Goal: Information Seeking & Learning: Learn about a topic

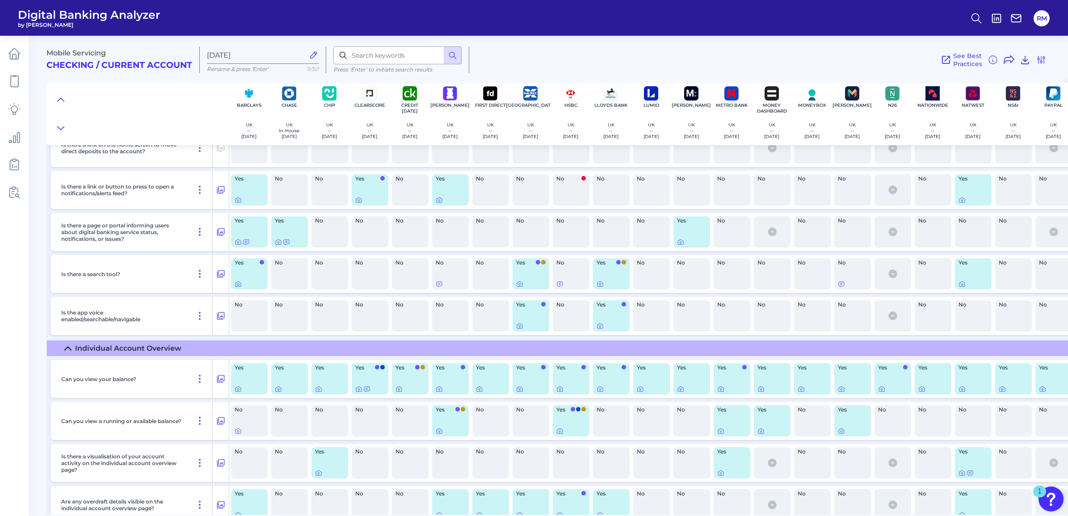
scroll to position [559, 0]
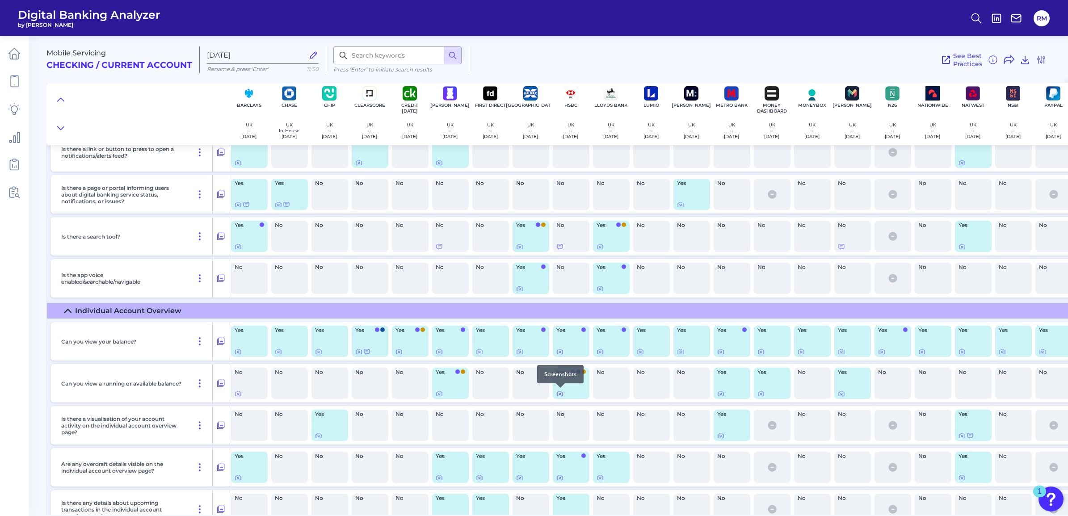
click at [562, 393] on icon at bounding box center [560, 393] width 7 height 7
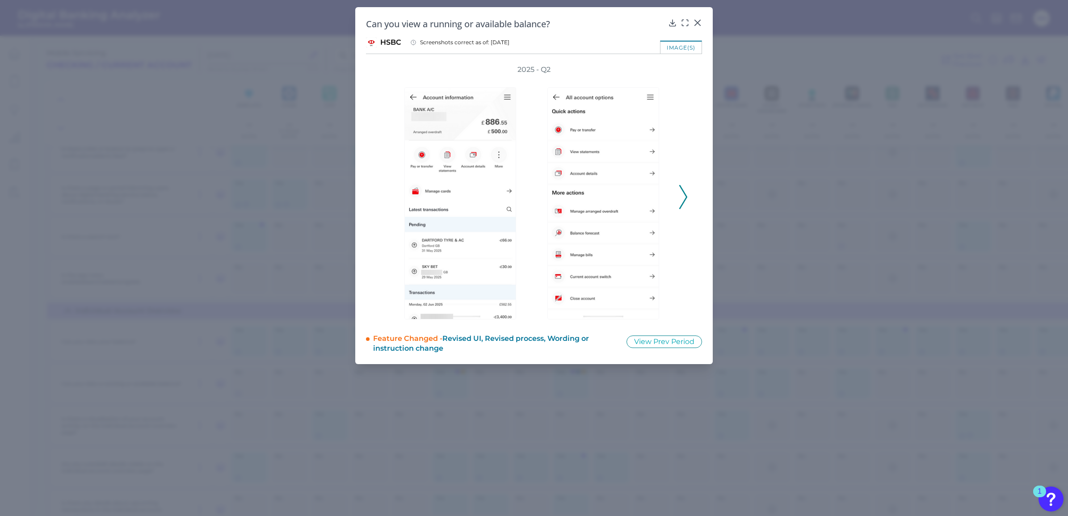
click at [682, 202] on icon at bounding box center [684, 197] width 8 height 24
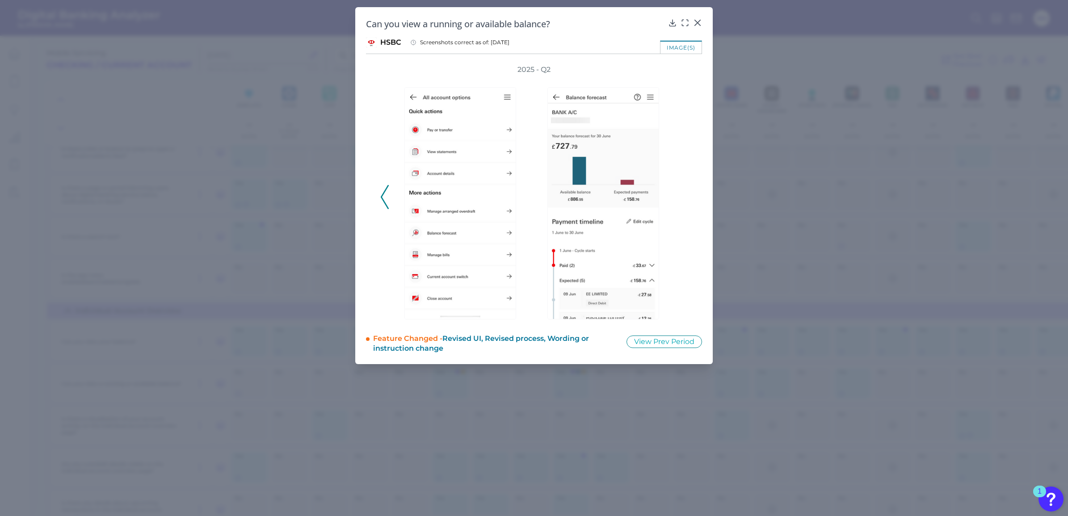
click at [682, 202] on div "2025 - Q2" at bounding box center [534, 192] width 308 height 255
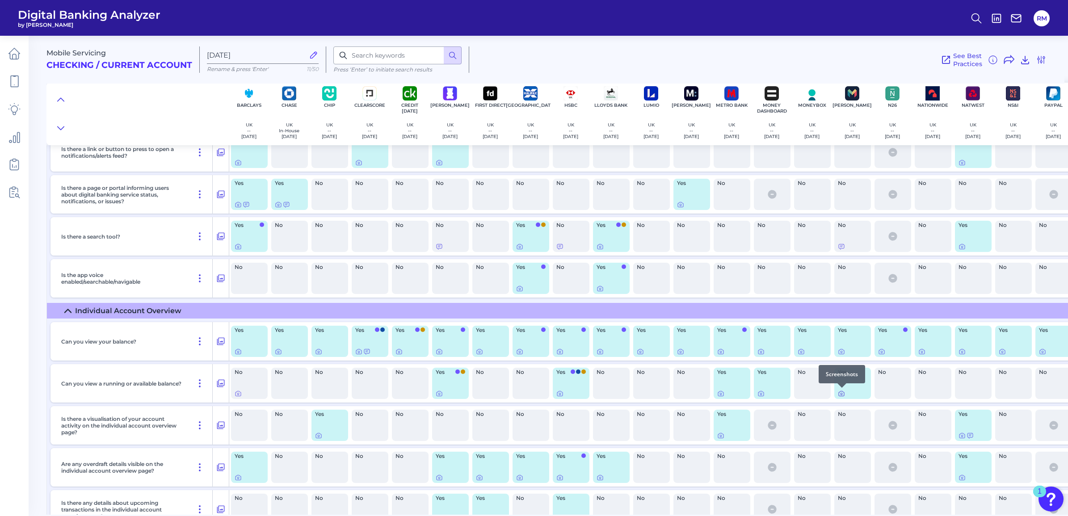
click at [841, 394] on icon at bounding box center [842, 394] width 2 height 2
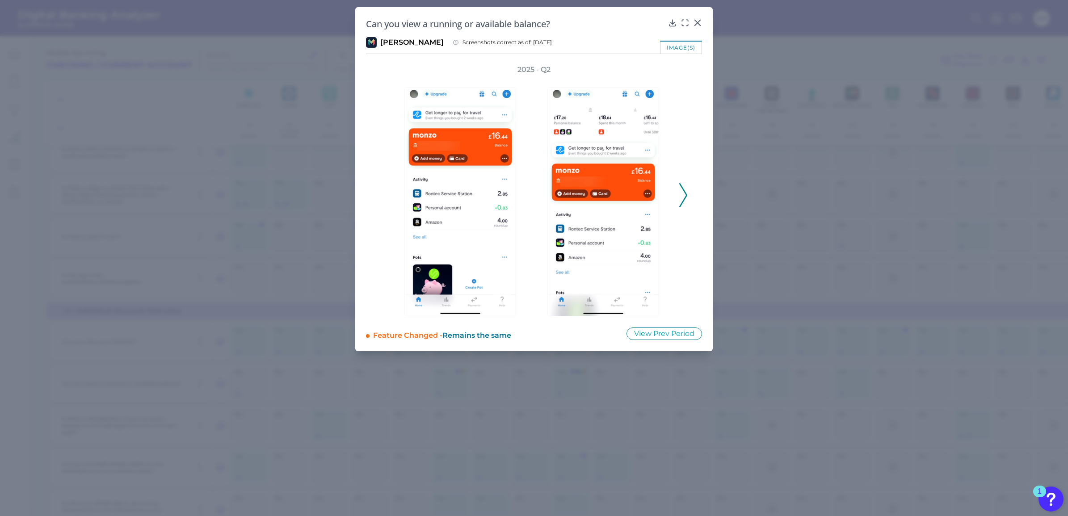
click at [678, 194] on div "2025 - Q2" at bounding box center [534, 191] width 308 height 252
click at [683, 194] on icon at bounding box center [684, 195] width 8 height 24
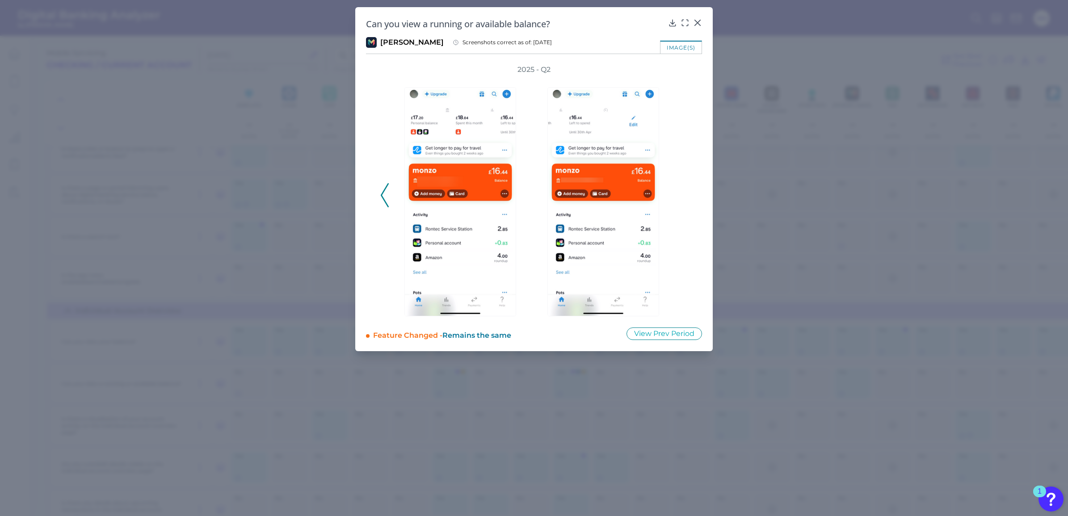
click at [683, 194] on div "2025 - Q2" at bounding box center [534, 191] width 308 height 252
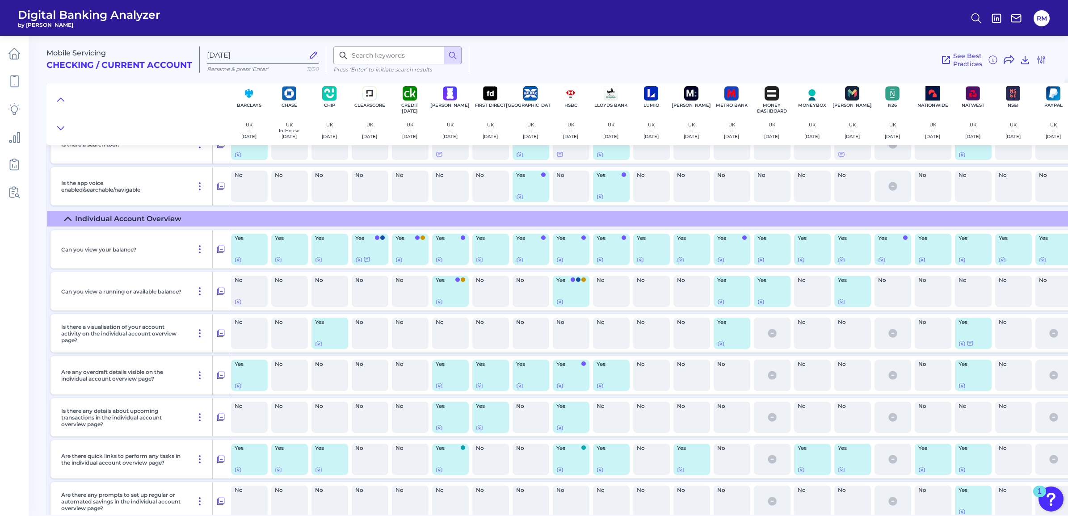
scroll to position [671, 0]
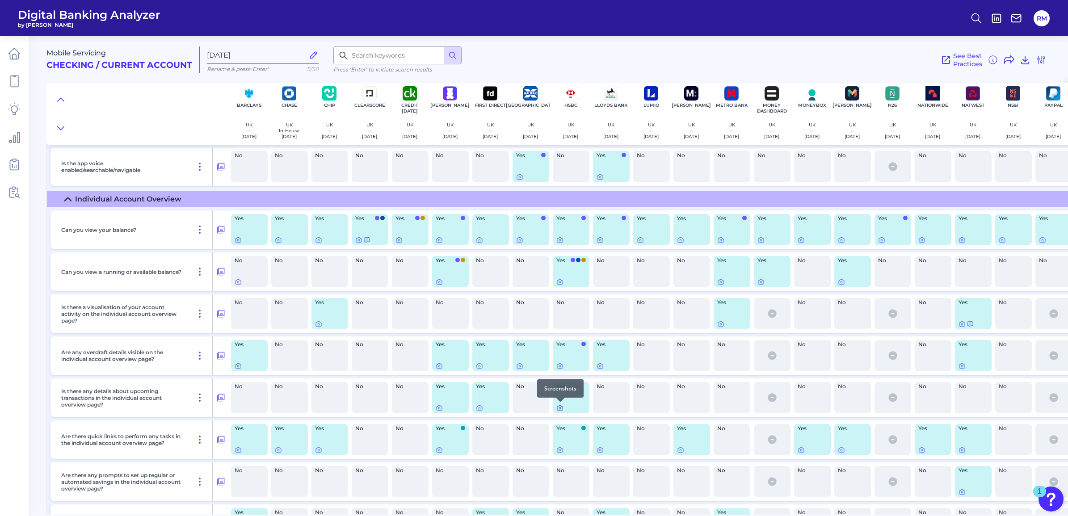
click at [557, 407] on icon at bounding box center [559, 408] width 5 height 5
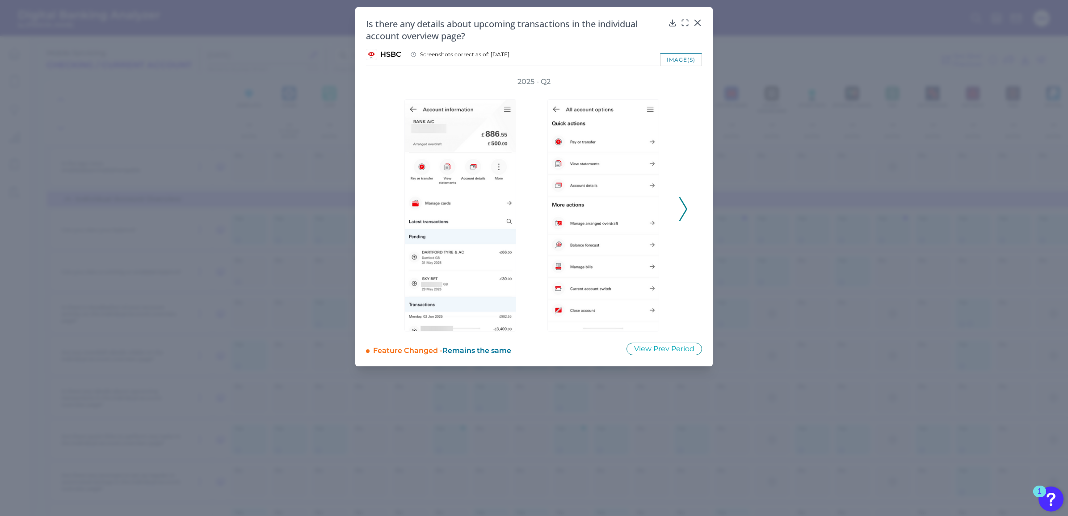
click at [686, 212] on icon at bounding box center [684, 209] width 8 height 24
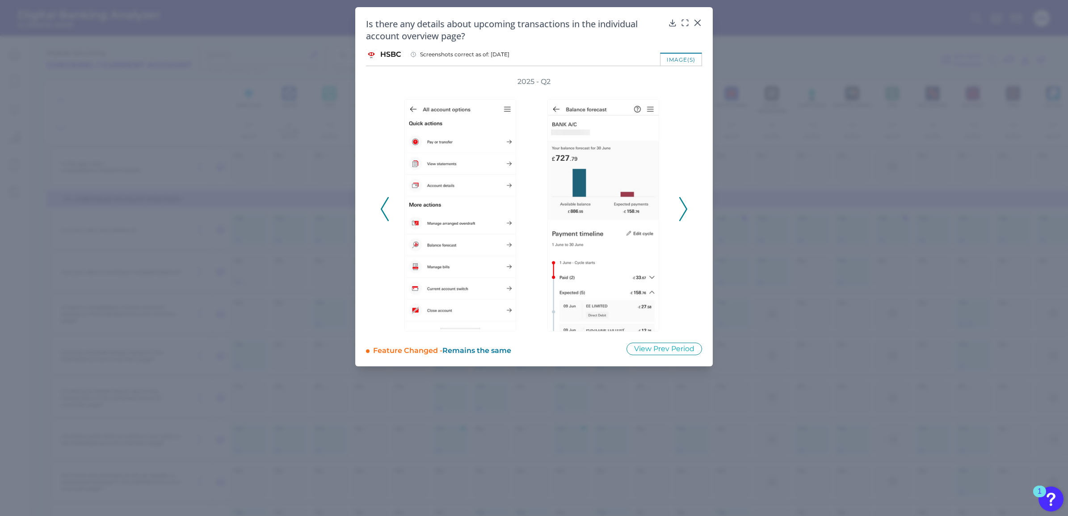
click at [686, 212] on icon at bounding box center [684, 209] width 8 height 24
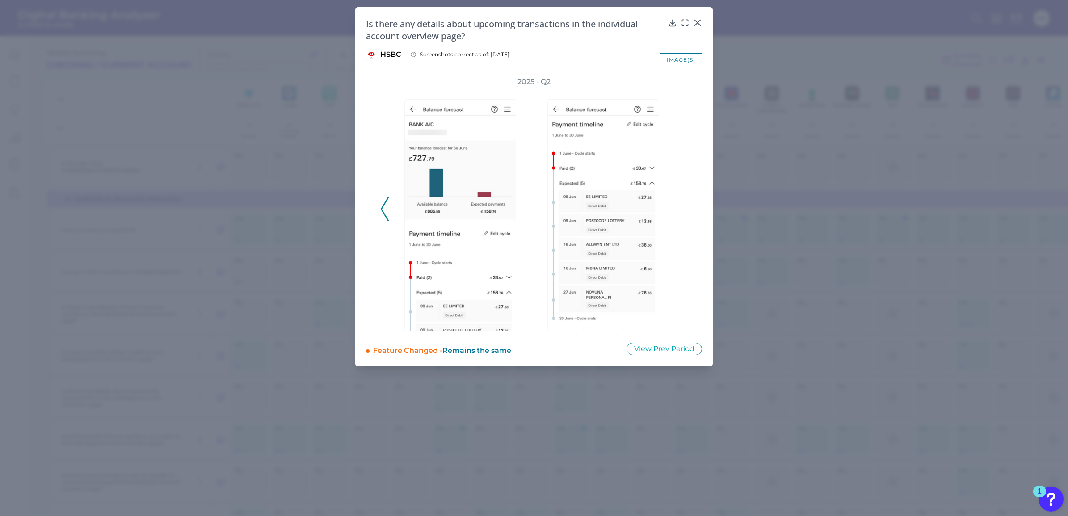
click at [686, 212] on div "2025 - Q2" at bounding box center [534, 204] width 308 height 255
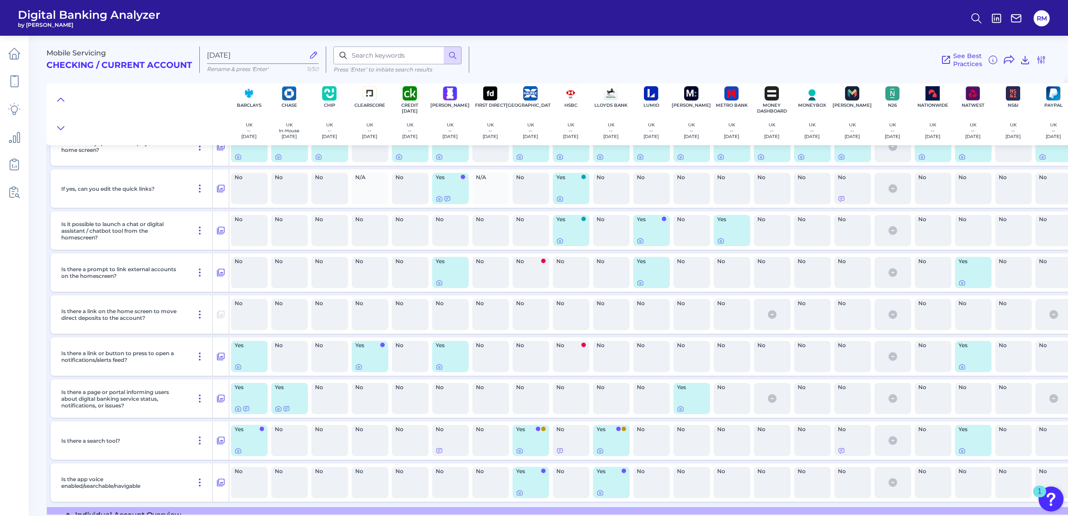
scroll to position [335, 0]
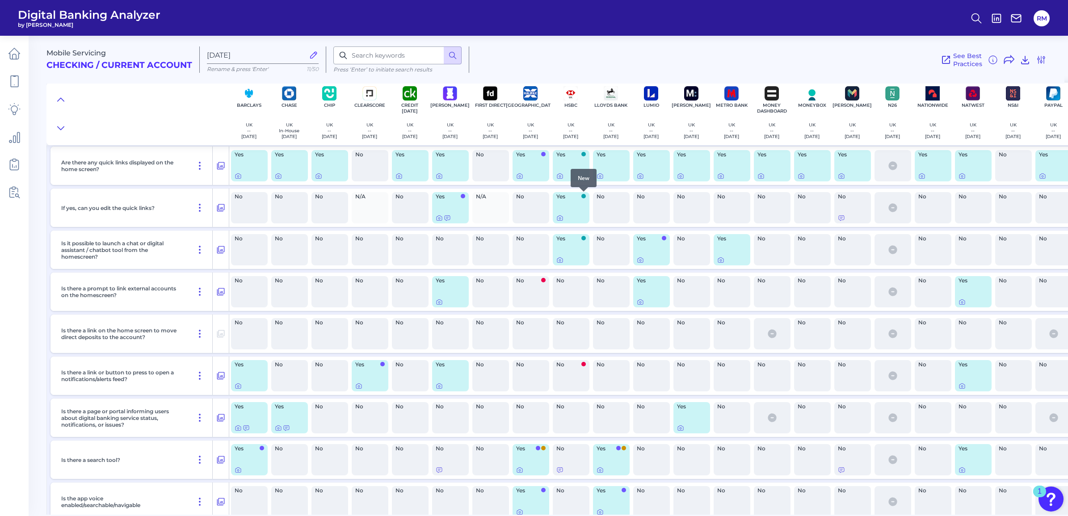
click at [582, 197] on span at bounding box center [584, 196] width 4 height 4
click at [581, 211] on div "Yes" at bounding box center [571, 207] width 37 height 31
click at [555, 218] on div "Yes" at bounding box center [571, 207] width 37 height 31
click at [565, 218] on div at bounding box center [572, 218] width 30 height 7
click at [562, 217] on icon at bounding box center [560, 218] width 7 height 7
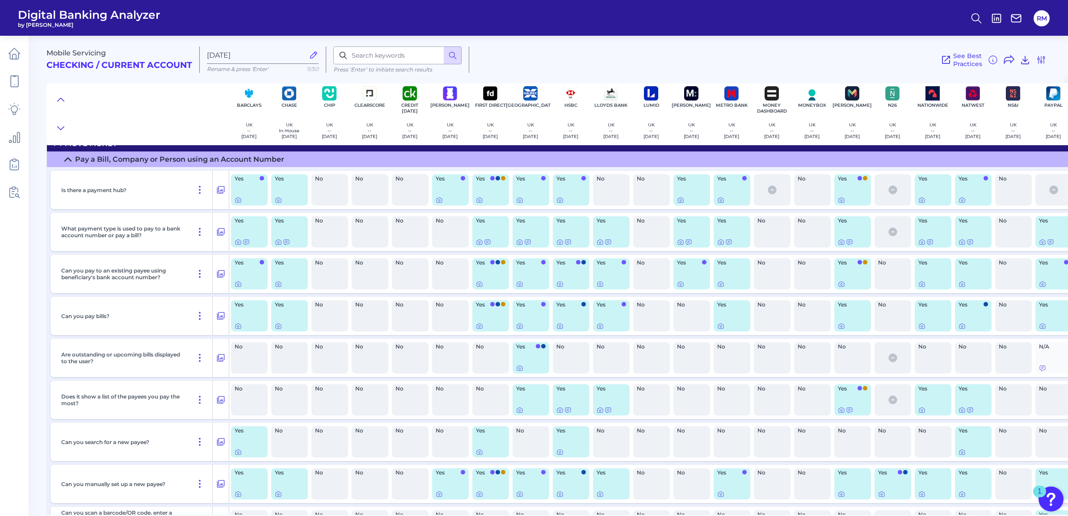
scroll to position [2571, 0]
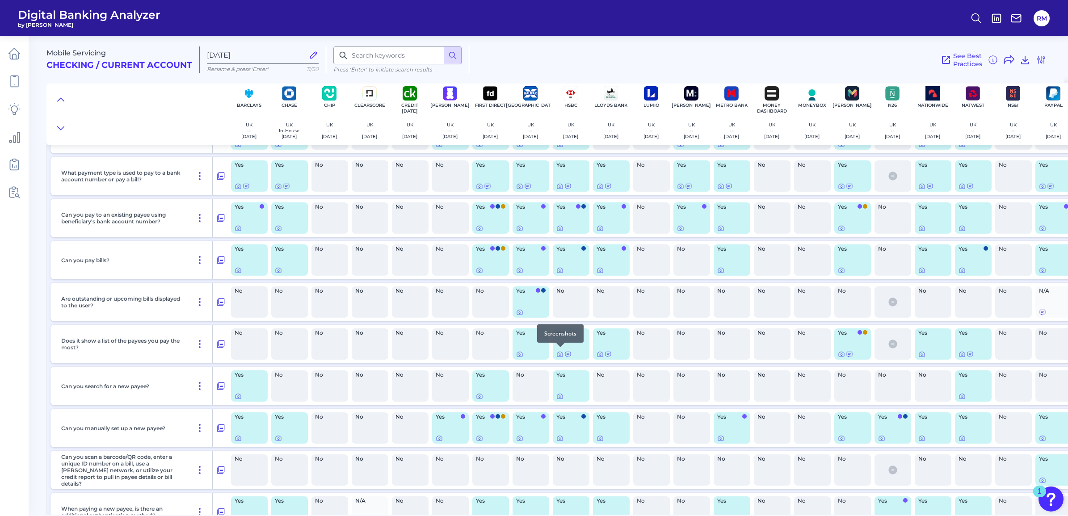
click at [561, 351] on div at bounding box center [560, 347] width 9 height 9
click at [577, 342] on div "Yes" at bounding box center [571, 344] width 37 height 31
click at [564, 325] on div "Yes" at bounding box center [571, 344] width 40 height 38
click at [564, 330] on span "Yes" at bounding box center [569, 332] width 24 height 5
click at [566, 338] on div "Yes" at bounding box center [571, 344] width 37 height 31
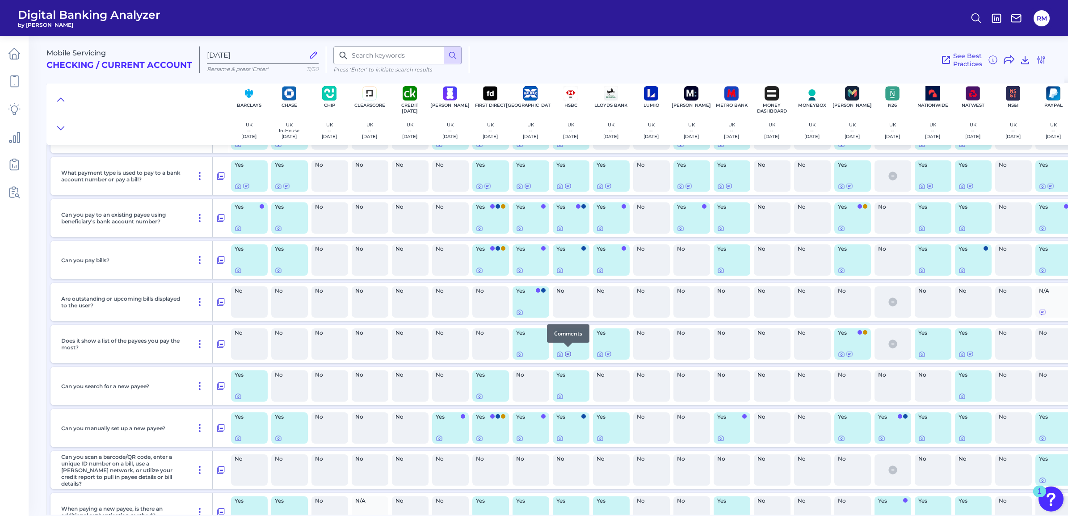
click at [571, 354] on icon at bounding box center [568, 354] width 5 height 5
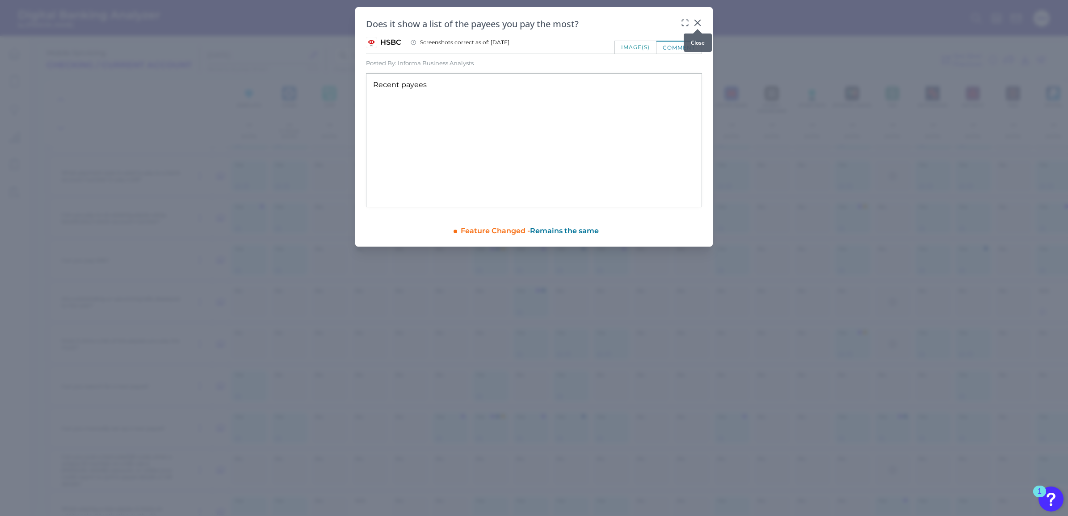
click at [698, 21] on icon at bounding box center [697, 22] width 9 height 9
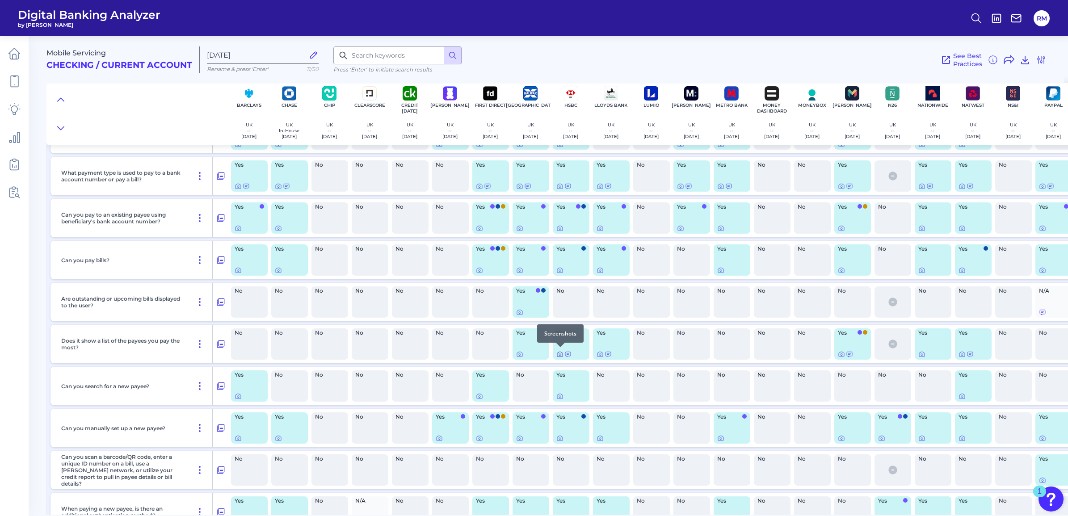
click at [559, 353] on icon at bounding box center [560, 354] width 7 height 7
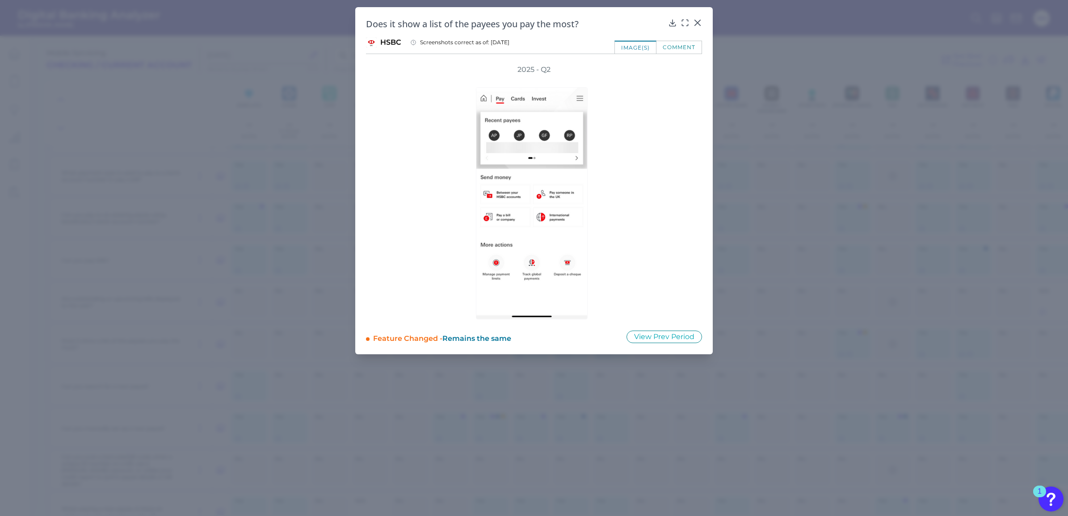
click at [647, 217] on div "2025 - Q2" at bounding box center [534, 192] width 336 height 255
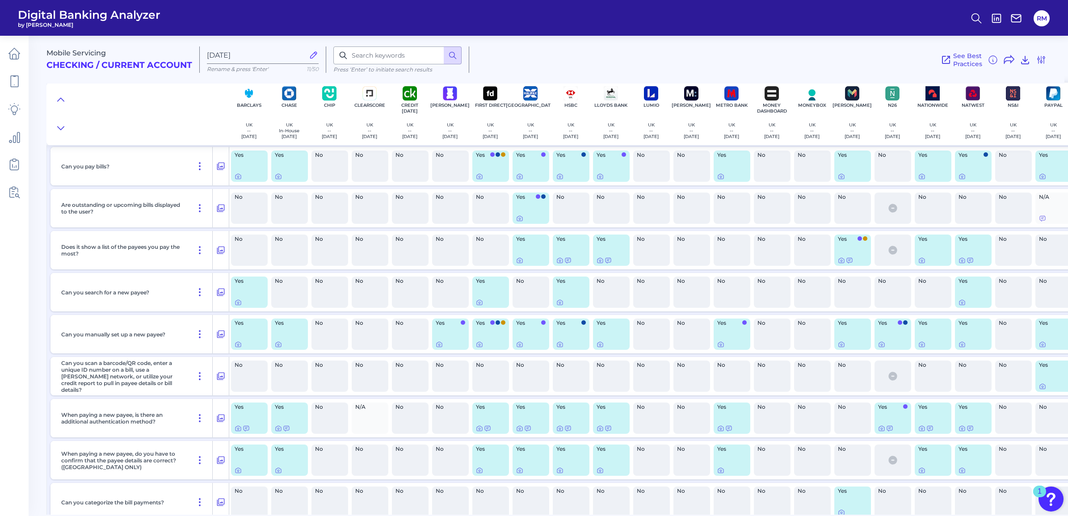
scroll to position [2682, 0]
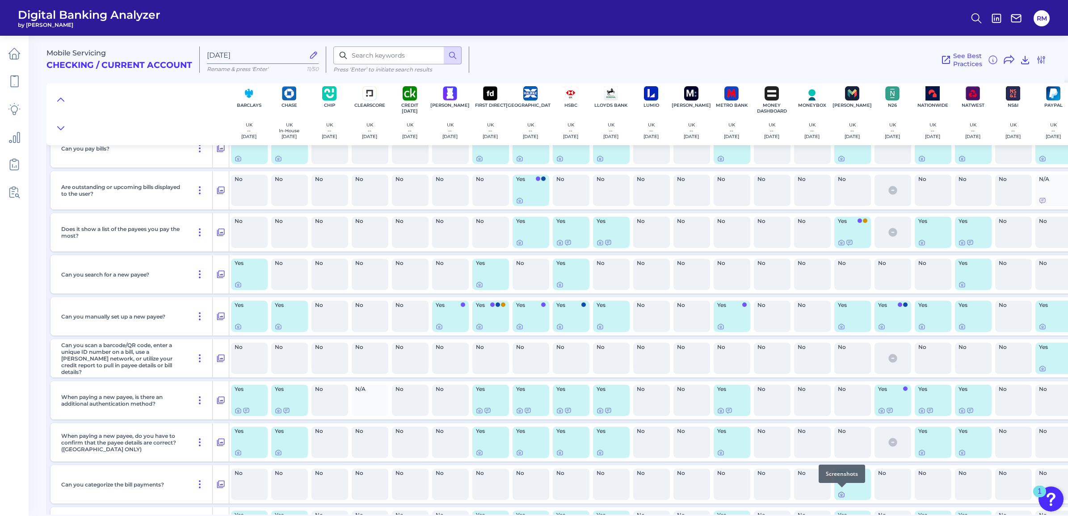
click at [843, 495] on icon at bounding box center [841, 495] width 5 height 5
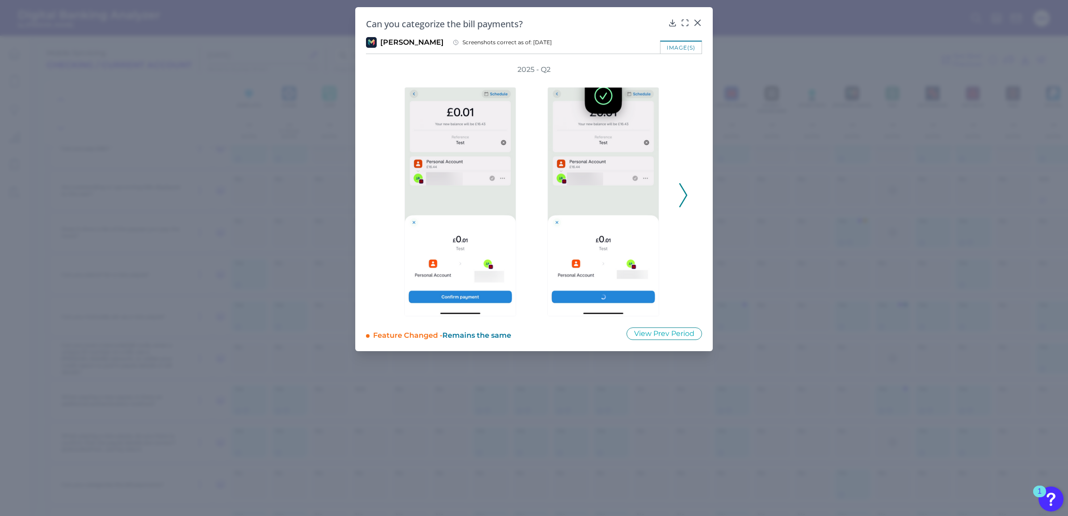
click at [687, 193] on polyline at bounding box center [683, 195] width 7 height 23
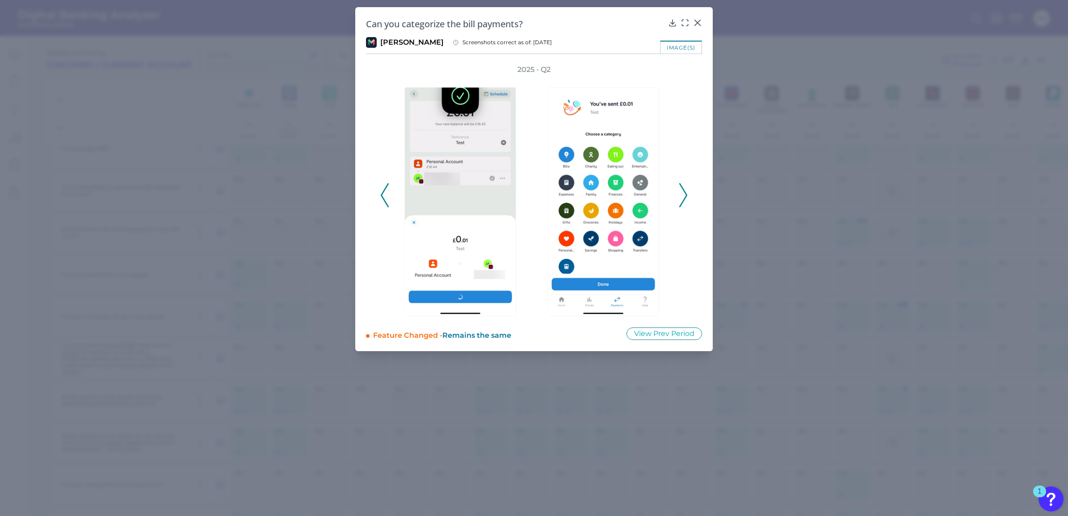
click at [687, 193] on polyline at bounding box center [683, 195] width 7 height 23
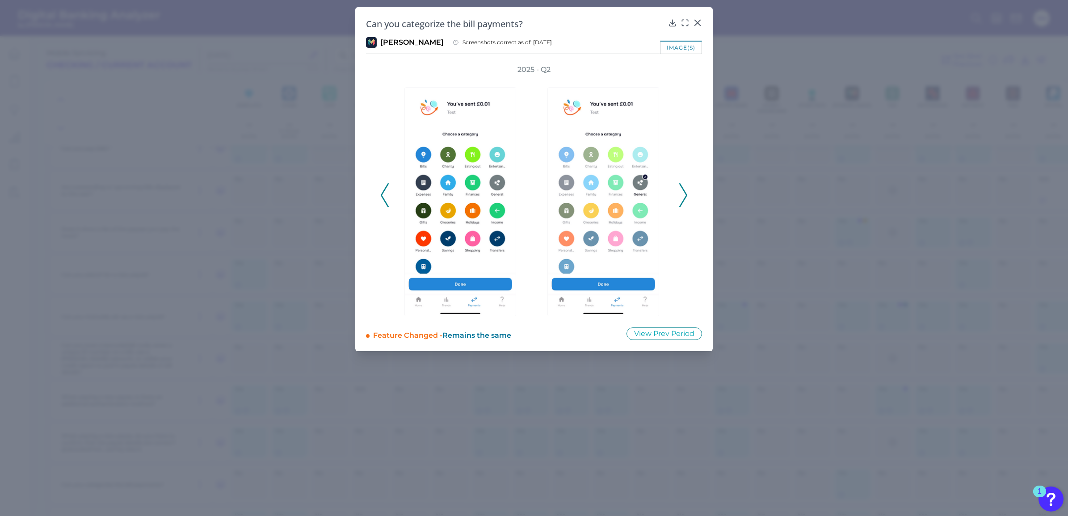
click at [687, 193] on polyline at bounding box center [683, 195] width 7 height 23
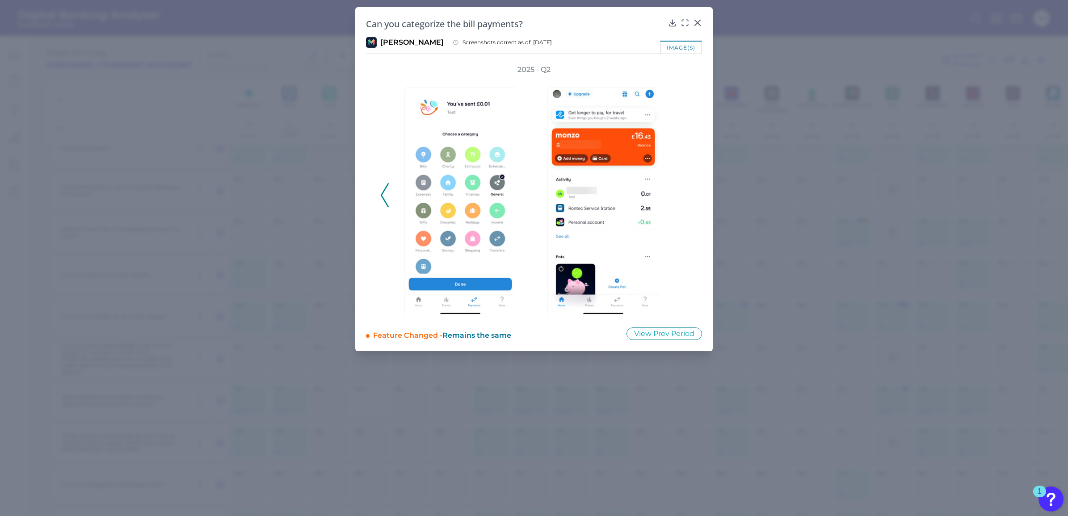
click at [687, 193] on div "2025 - Q2" at bounding box center [534, 191] width 308 height 252
click at [387, 188] on icon at bounding box center [385, 195] width 8 height 24
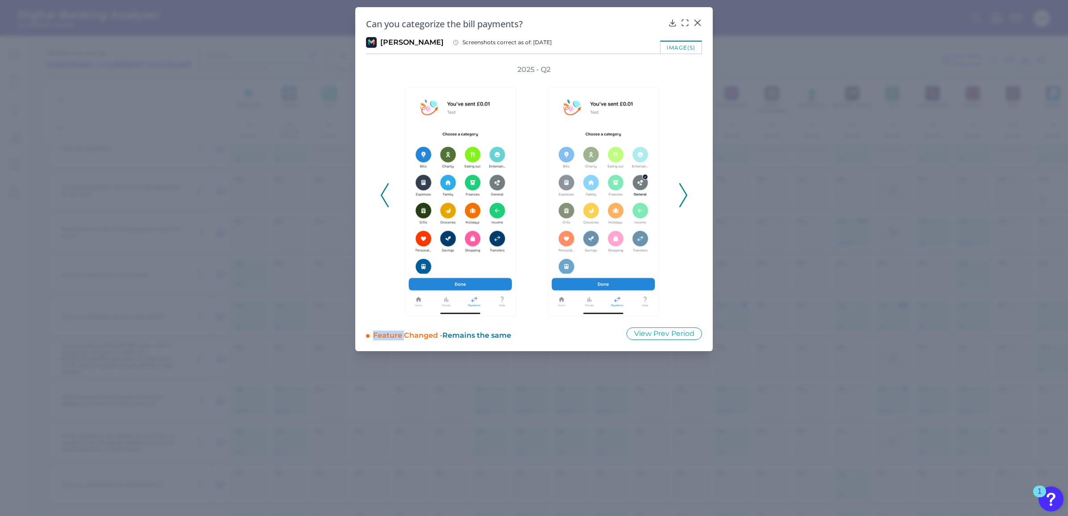
click at [387, 188] on icon at bounding box center [385, 195] width 8 height 24
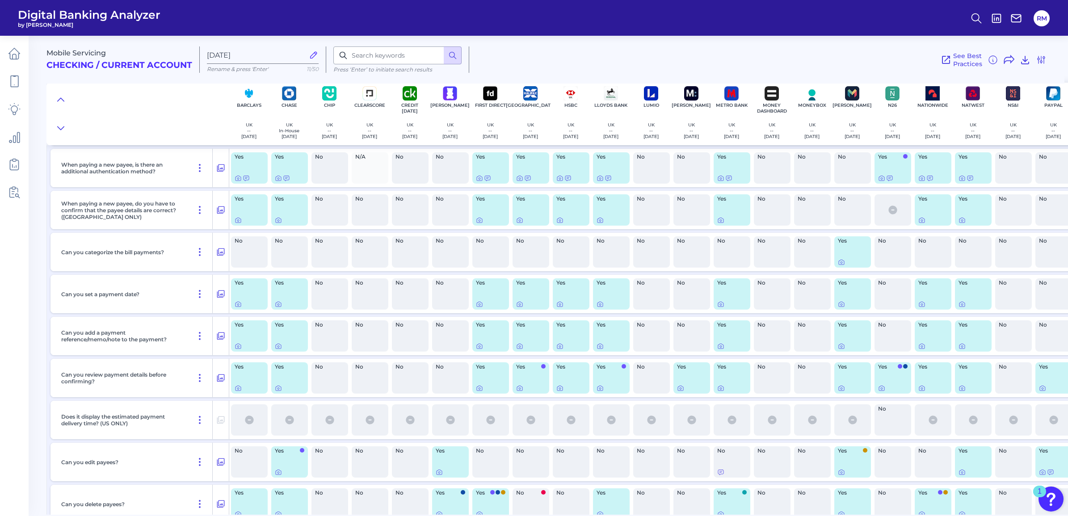
scroll to position [2850, 0]
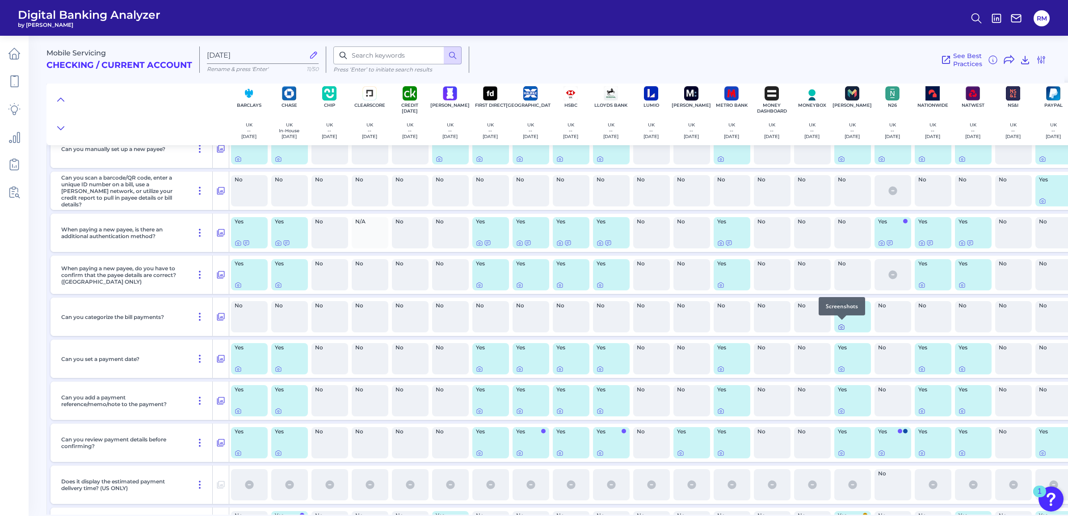
click at [841, 325] on icon at bounding box center [841, 327] width 7 height 7
click at [840, 327] on icon at bounding box center [841, 327] width 7 height 7
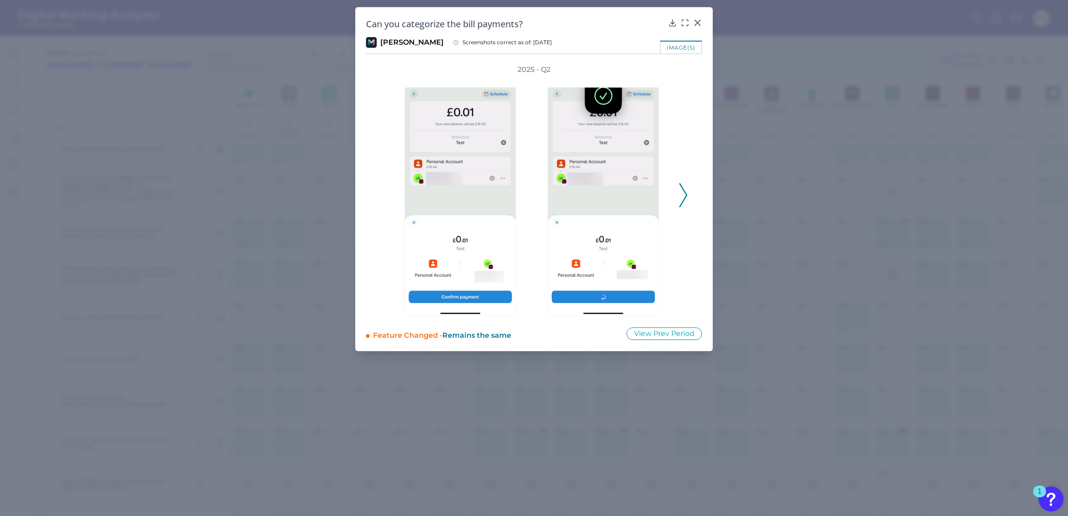
click at [687, 198] on icon at bounding box center [684, 195] width 8 height 24
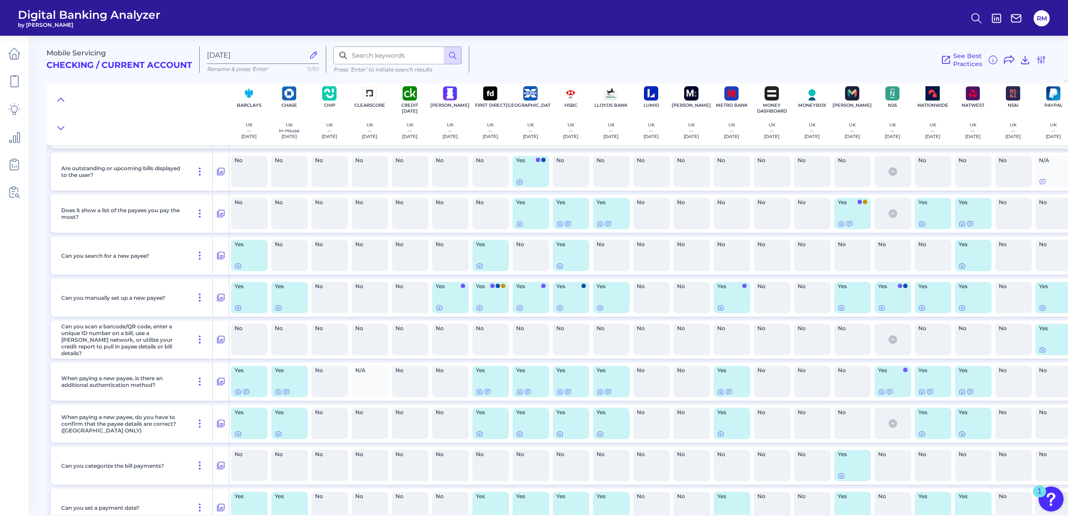
scroll to position [2682, 0]
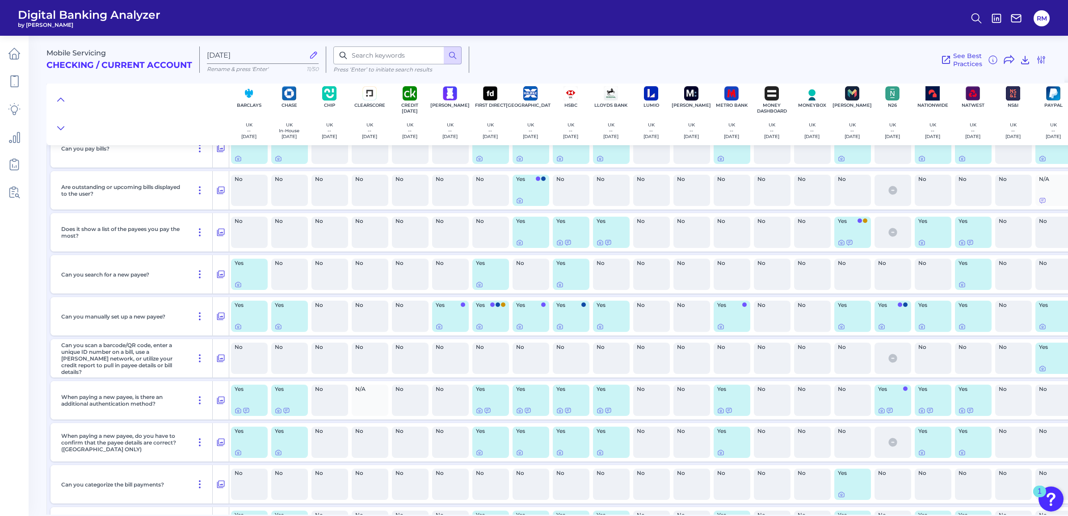
click at [560, 287] on div "Yes" at bounding box center [571, 274] width 37 height 31
click at [560, 285] on icon at bounding box center [560, 284] width 7 height 7
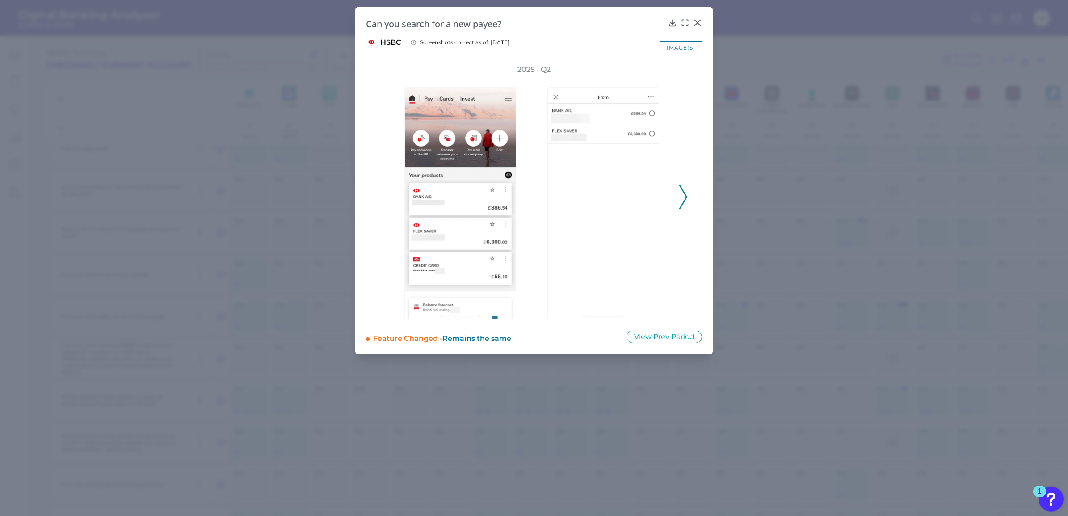
click at [680, 205] on icon at bounding box center [684, 197] width 8 height 24
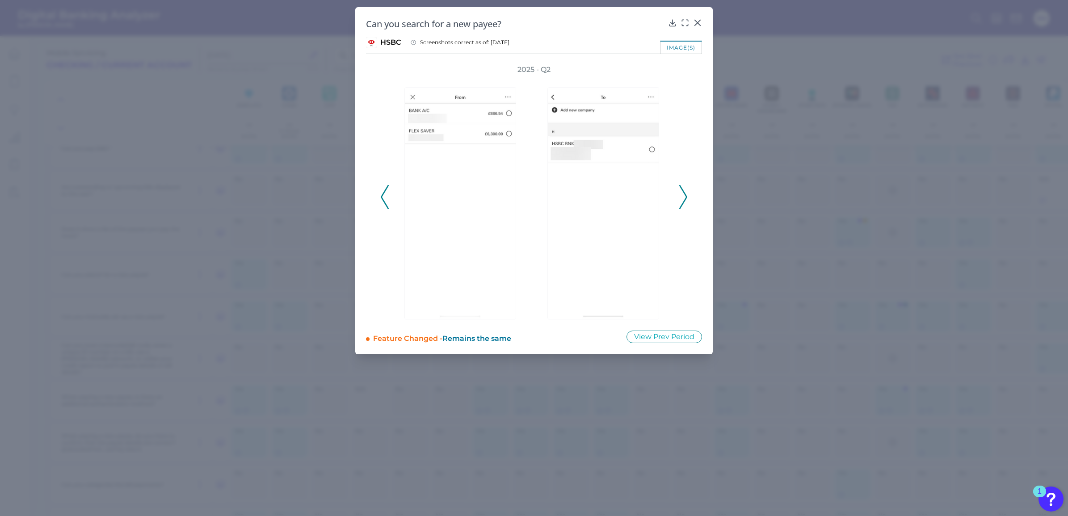
click at [680, 205] on icon at bounding box center [684, 197] width 8 height 24
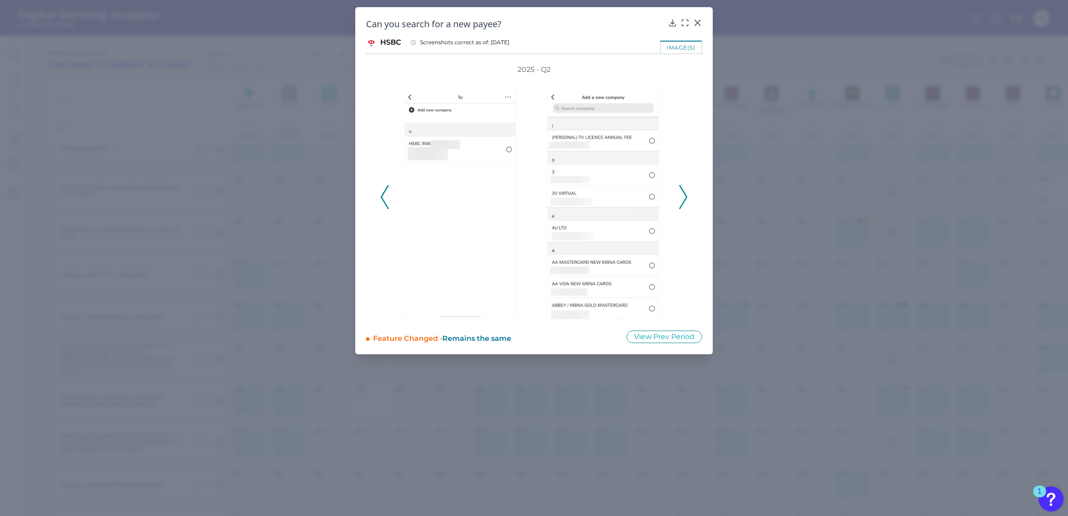
click at [680, 205] on icon at bounding box center [684, 197] width 8 height 24
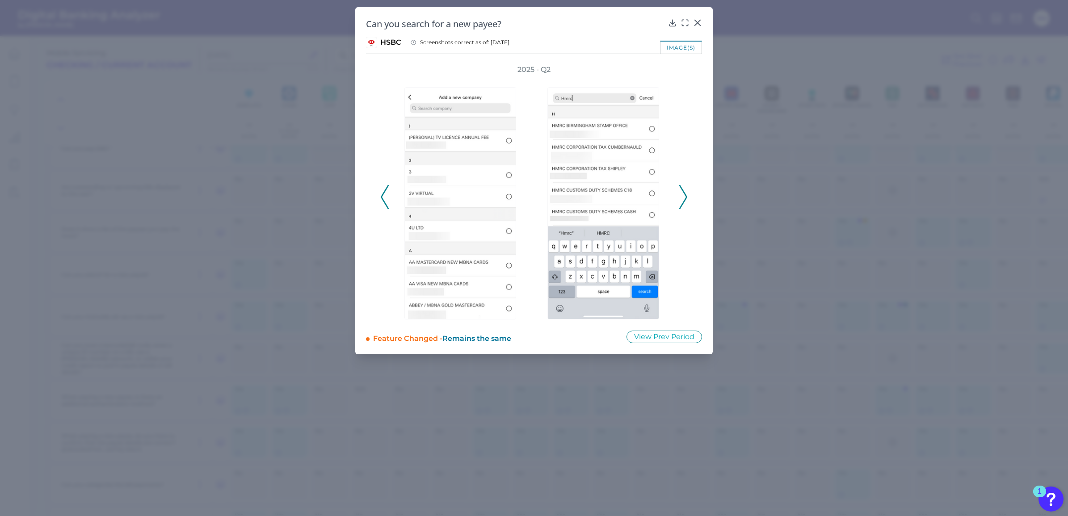
click at [680, 205] on icon at bounding box center [684, 197] width 8 height 24
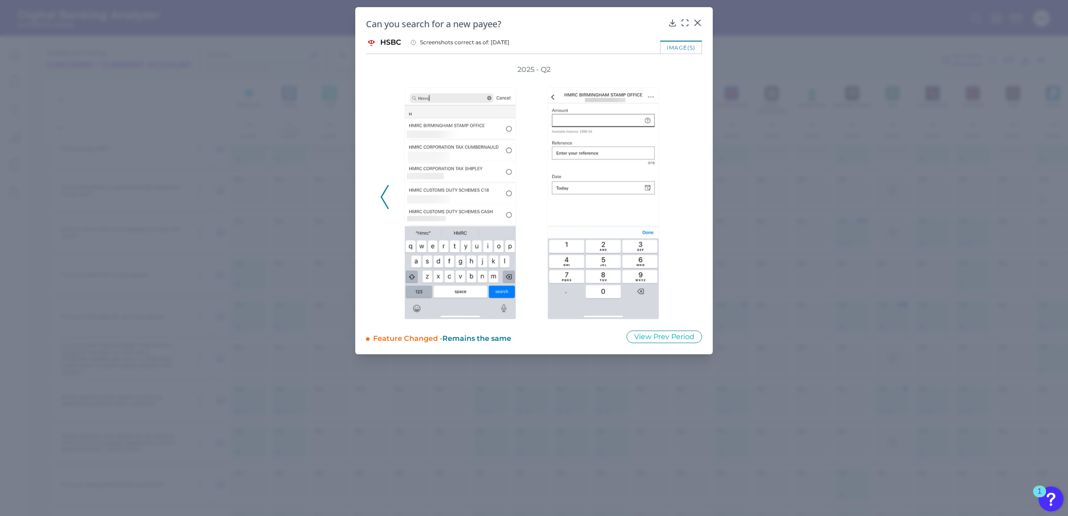
click at [377, 194] on div "2025 - Q2" at bounding box center [534, 192] width 336 height 255
click at [379, 195] on div "2025 - Q2" at bounding box center [534, 192] width 336 height 255
click at [388, 197] on icon at bounding box center [385, 197] width 8 height 24
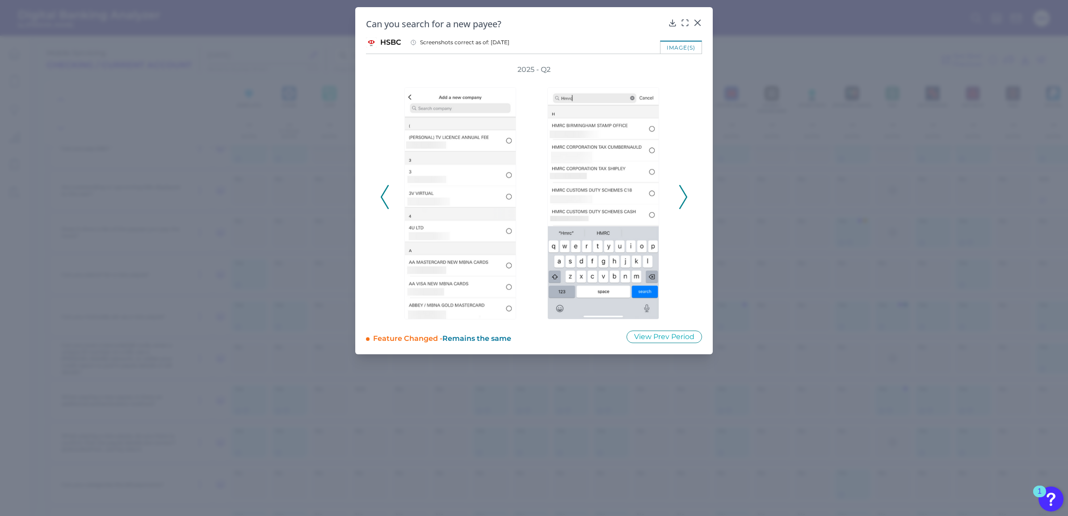
click at [691, 199] on div "2025 - Q2" at bounding box center [534, 192] width 336 height 255
click at [688, 194] on div "2025 - Q2" at bounding box center [534, 192] width 336 height 255
click at [684, 193] on polyline at bounding box center [683, 197] width 7 height 23
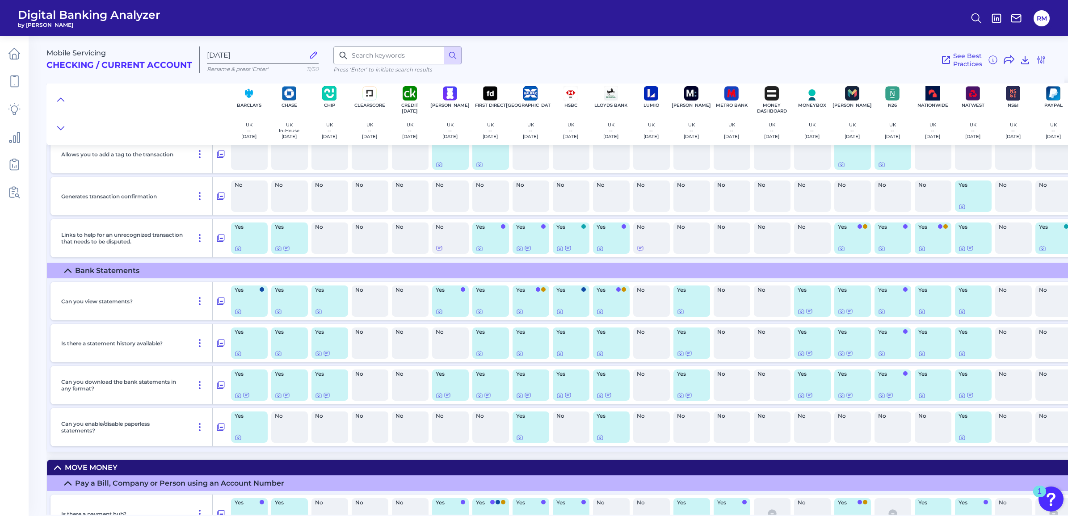
scroll to position [2068, 0]
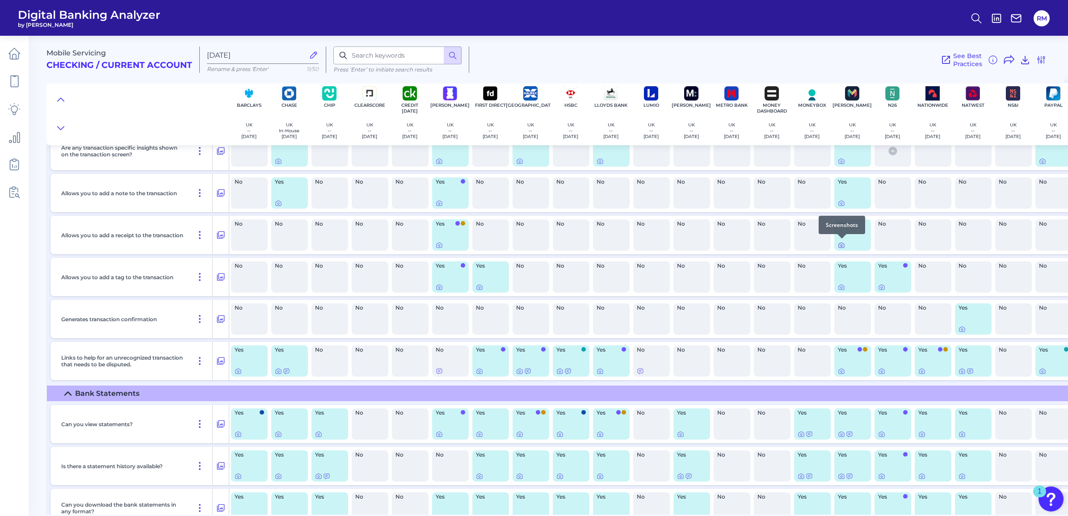
click at [844, 247] on icon at bounding box center [841, 245] width 7 height 7
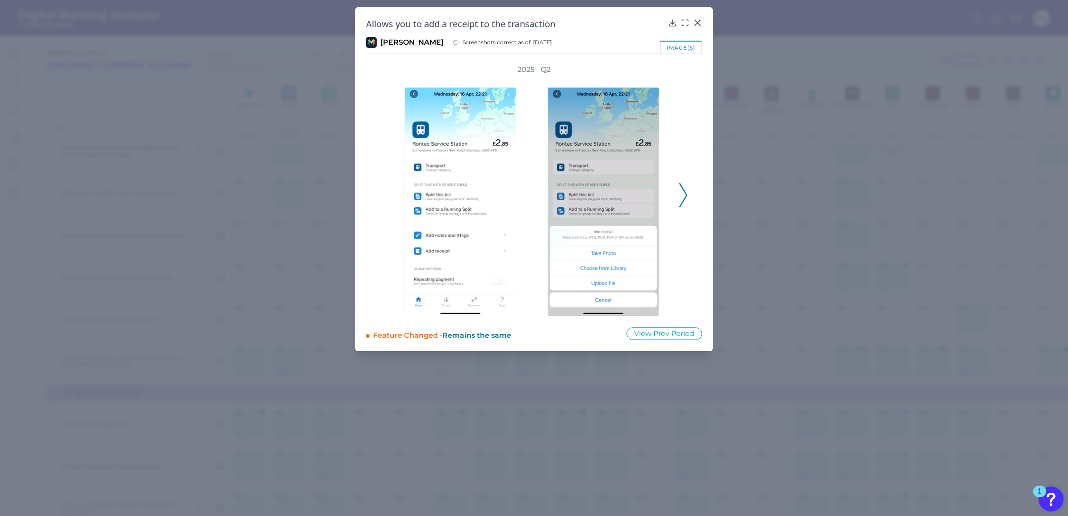
click at [691, 201] on div "2025 - Q2" at bounding box center [534, 191] width 336 height 252
click at [672, 184] on div at bounding box center [606, 196] width 134 height 242
click at [676, 190] on div at bounding box center [605, 196] width 143 height 242
click at [680, 190] on icon at bounding box center [684, 195] width 8 height 24
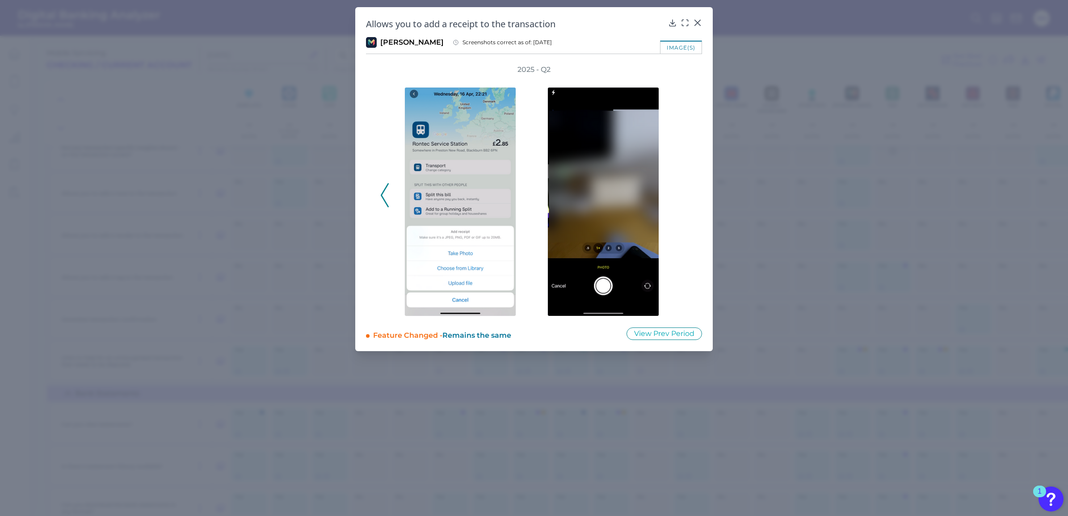
click at [680, 193] on div "2025 - Q2" at bounding box center [534, 191] width 308 height 252
click at [384, 198] on polyline at bounding box center [384, 195] width 7 height 23
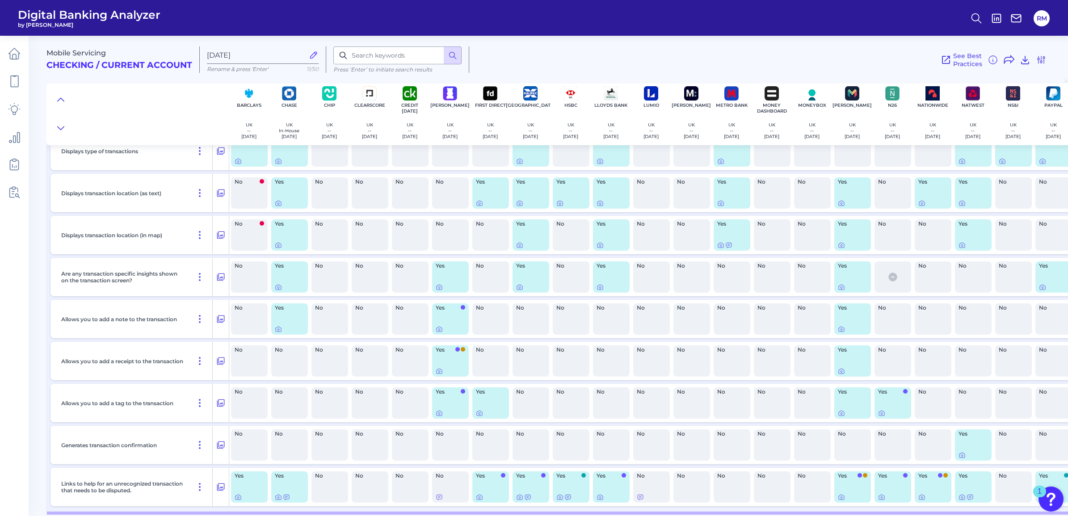
scroll to position [1956, 0]
